Goal: Communication & Community: Ask a question

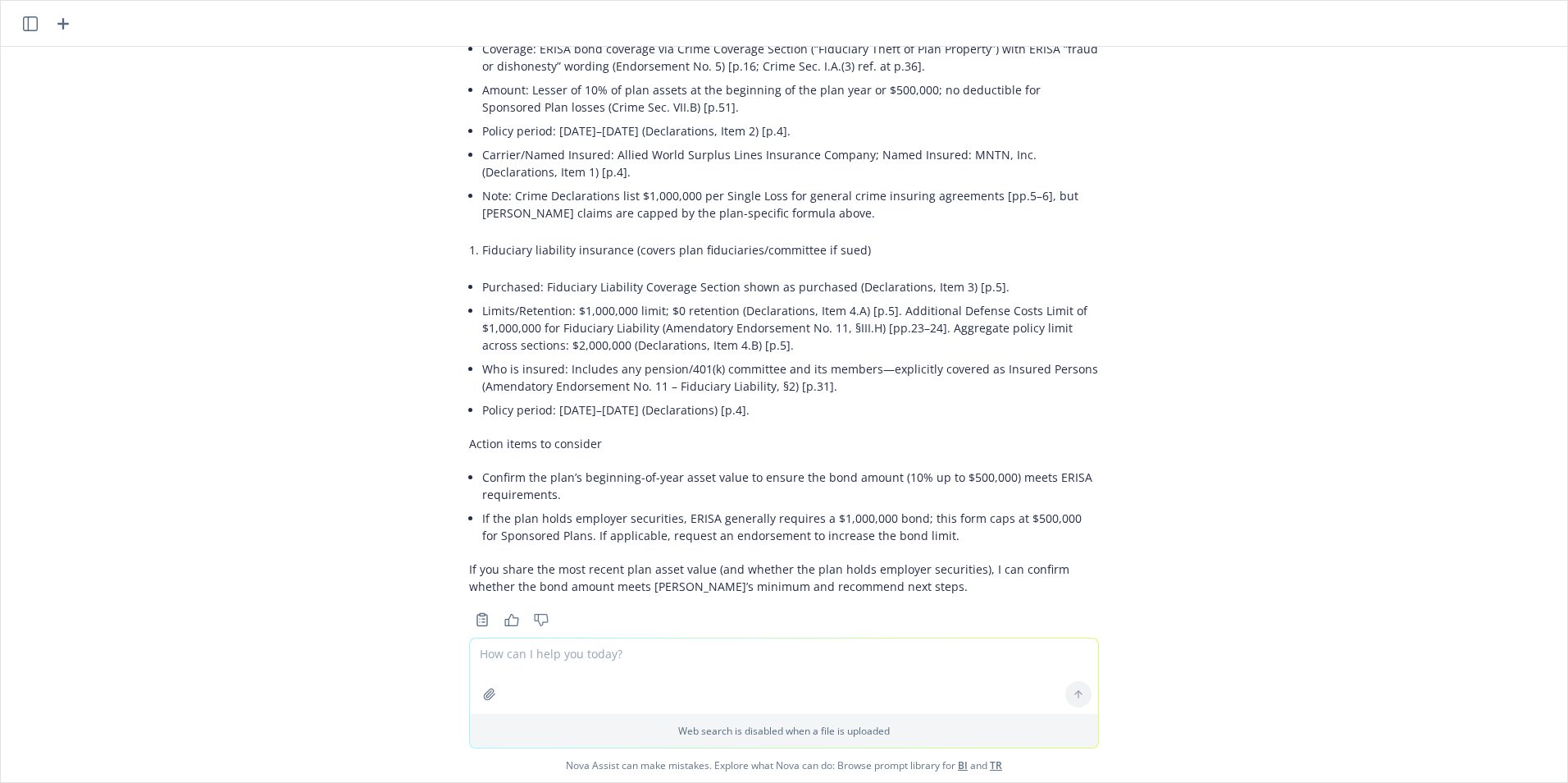
scroll to position [279, 0]
